Goal: Obtain resource: Obtain resource

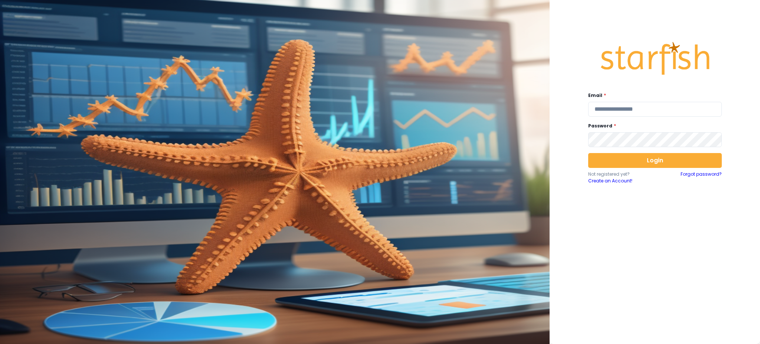
click at [631, 98] on label "Email *" at bounding box center [652, 95] width 129 height 7
click at [630, 110] on input "email" at bounding box center [655, 109] width 134 height 15
type input "**********"
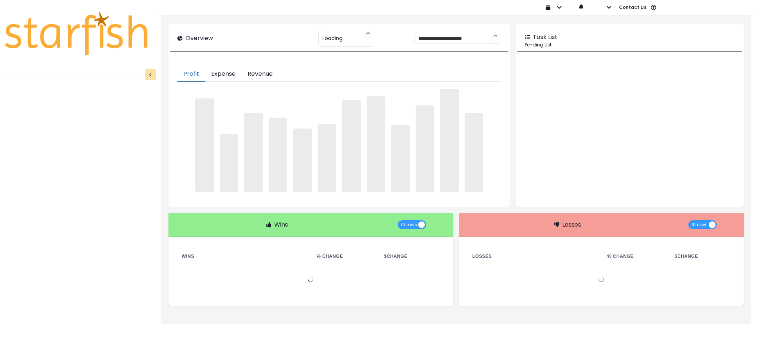
type input "********"
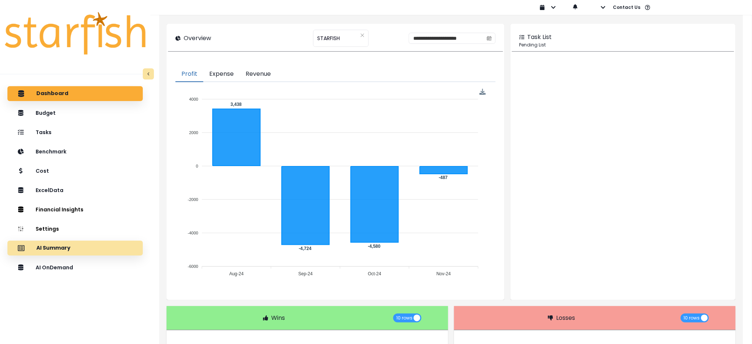
click at [81, 247] on div "AI Summary" at bounding box center [75, 248] width 124 height 16
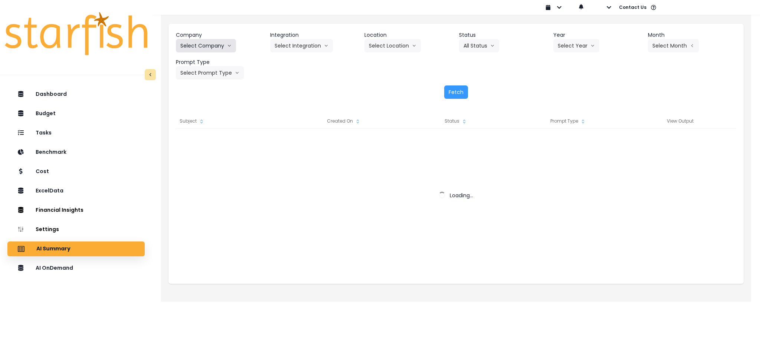
click at [212, 45] on button "Select Company" at bounding box center [206, 45] width 60 height 13
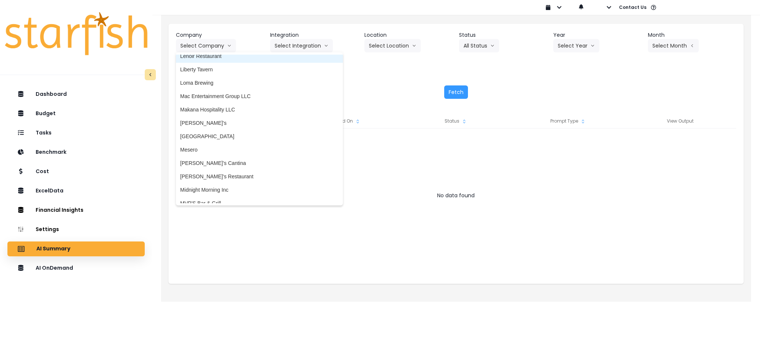
scroll to position [891, 0]
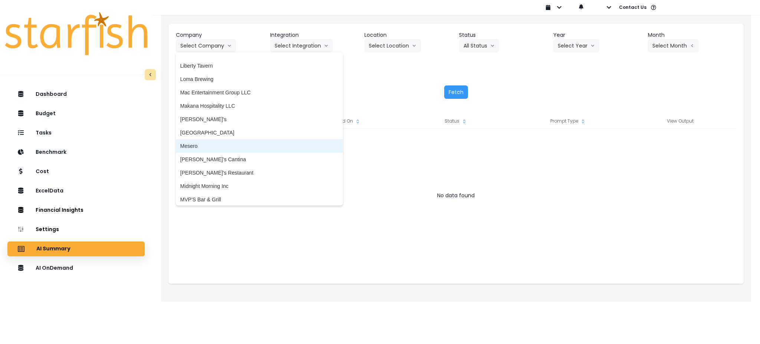
click at [203, 145] on span "Mesero" at bounding box center [259, 145] width 158 height 7
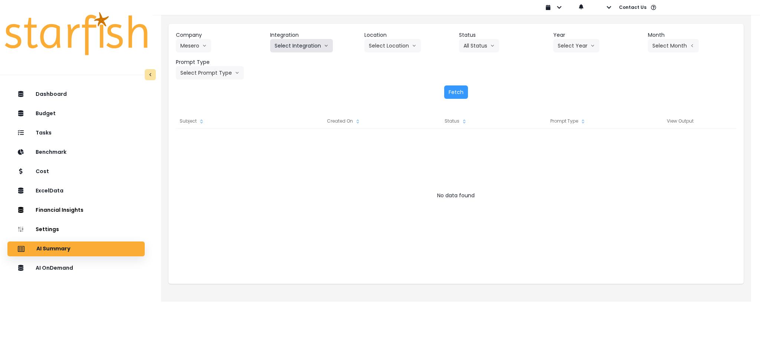
click at [300, 47] on button "Select Integration" at bounding box center [301, 45] width 63 height 13
click at [293, 61] on li "Mesero" at bounding box center [283, 61] width 26 height 13
click at [406, 46] on button "Select Location" at bounding box center [392, 45] width 56 height 13
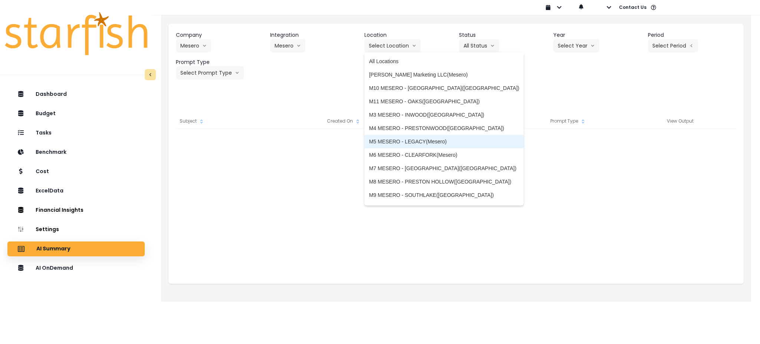
click at [399, 137] on li "M5 MESERO - LEGACY(Mesero)" at bounding box center [443, 141] width 159 height 13
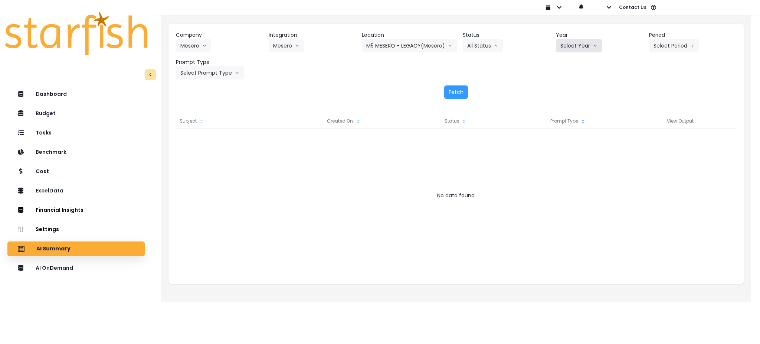
click at [591, 46] on button "Select Year" at bounding box center [579, 45] width 46 height 13
click at [566, 89] on span "2025" at bounding box center [566, 87] width 12 height 7
click at [669, 44] on button "Select Period" at bounding box center [674, 45] width 50 height 13
click at [638, 128] on li "P7" at bounding box center [640, 127] width 18 height 13
click at [227, 75] on button "Select Prompt Type" at bounding box center [210, 72] width 68 height 13
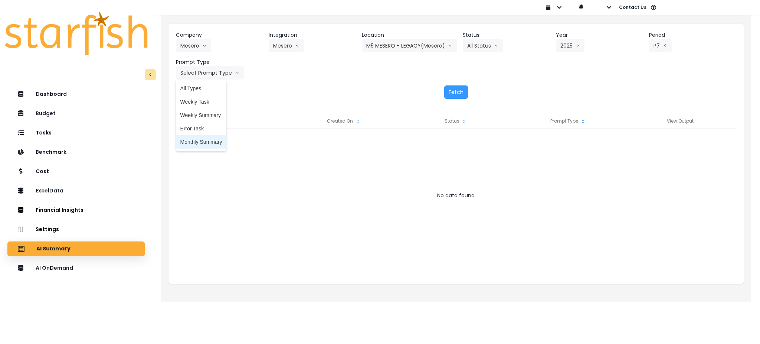
click at [197, 141] on span "Monthly Summary" at bounding box center [201, 141] width 42 height 7
click at [467, 91] on button "Fetch" at bounding box center [456, 91] width 24 height 13
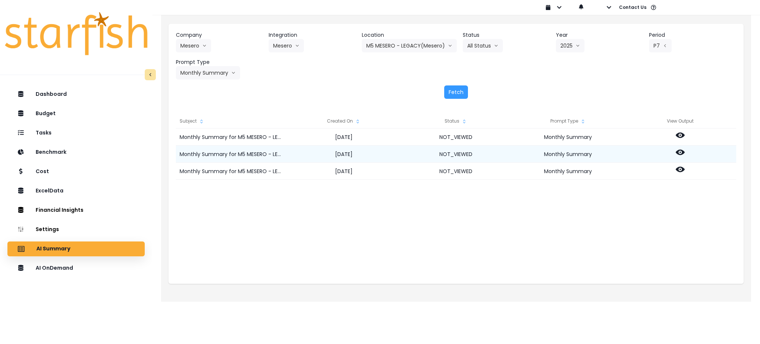
click at [681, 151] on icon at bounding box center [680, 152] width 9 height 9
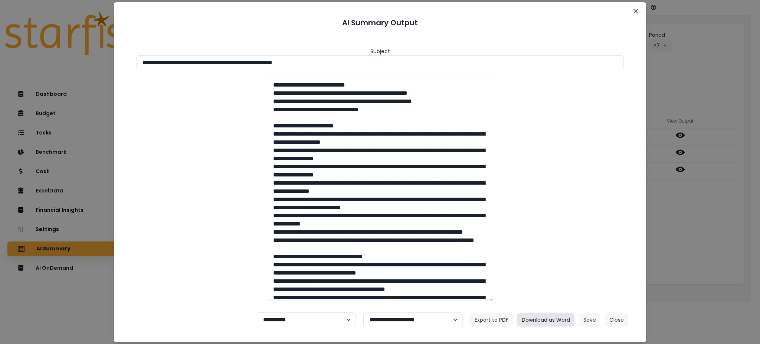
click at [542, 321] on button "Download as Word" at bounding box center [545, 319] width 57 height 13
click at [730, 214] on div "**********" at bounding box center [380, 172] width 760 height 344
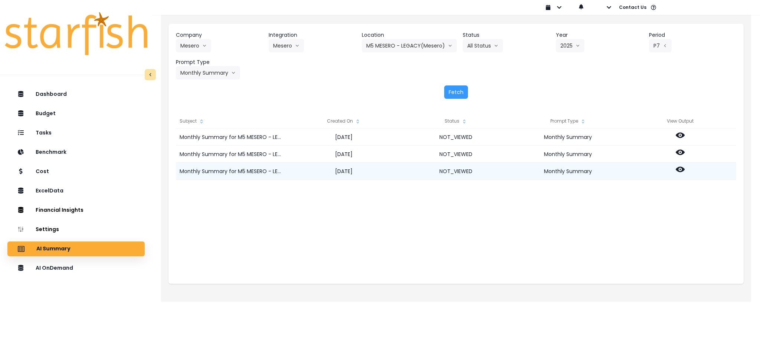
click at [682, 167] on icon at bounding box center [680, 169] width 9 height 9
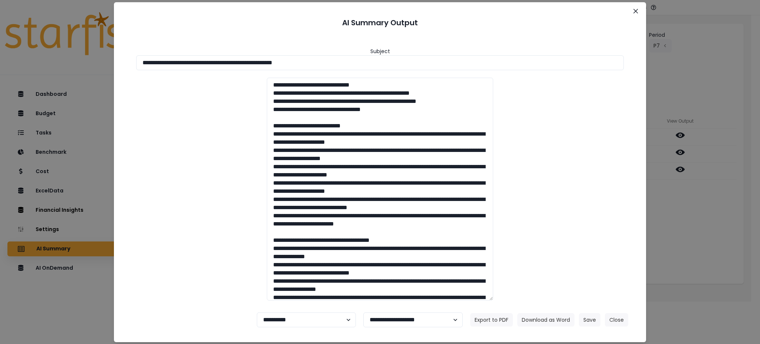
click at [633, 263] on div "**********" at bounding box center [380, 170] width 514 height 272
click at [550, 318] on button "Download as Word" at bounding box center [545, 319] width 57 height 13
